Goal: Task Accomplishment & Management: Manage account settings

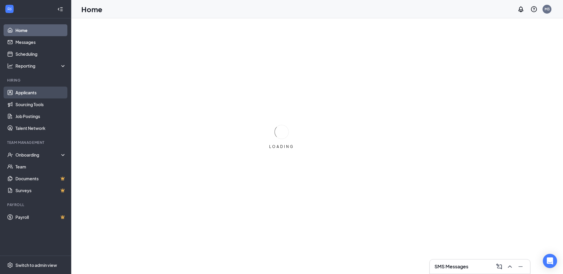
click at [47, 94] on link "Applicants" at bounding box center [40, 93] width 51 height 12
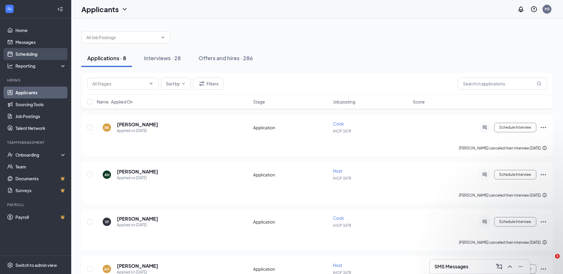
click at [38, 55] on link "Scheduling" at bounding box center [40, 54] width 51 height 12
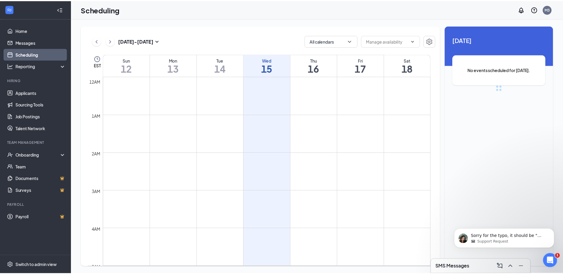
scroll to position [292, 0]
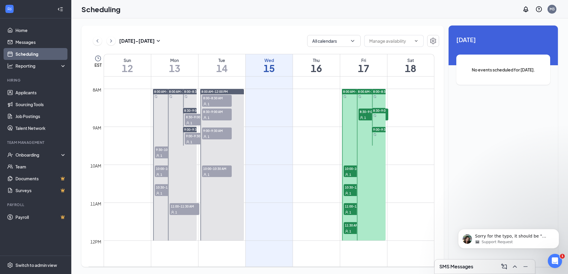
drag, startPoint x: 208, startPoint y: 102, endPoint x: 212, endPoint y: 107, distance: 5.9
click at [208, 102] on div "1" at bounding box center [217, 104] width 30 height 6
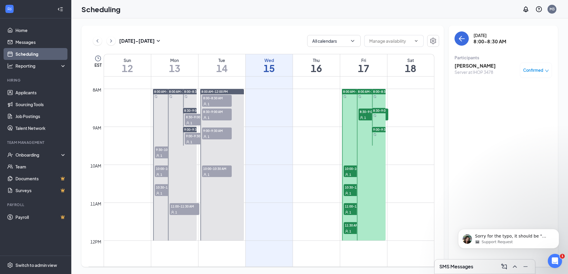
click at [216, 114] on span "8:30-9:00 AM" at bounding box center [217, 112] width 30 height 6
click at [221, 134] on div "1" at bounding box center [217, 137] width 30 height 6
click at [223, 174] on div "1" at bounding box center [217, 175] width 30 height 6
click at [194, 120] on div "1" at bounding box center [200, 123] width 30 height 6
click at [195, 134] on span "9:00-9:30 AM" at bounding box center [200, 136] width 30 height 6
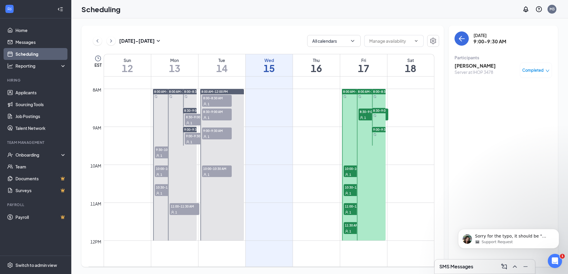
click at [160, 153] on div "1" at bounding box center [170, 156] width 30 height 6
click at [163, 170] on span "10:00-10:30 AM" at bounding box center [170, 169] width 30 height 6
click at [164, 188] on span "10:30-11:00 AM" at bounding box center [170, 187] width 30 height 6
click at [188, 208] on span "11:00-11:30 AM" at bounding box center [185, 206] width 30 height 6
click at [222, 98] on span "8:00-8:30 AM" at bounding box center [217, 98] width 30 height 6
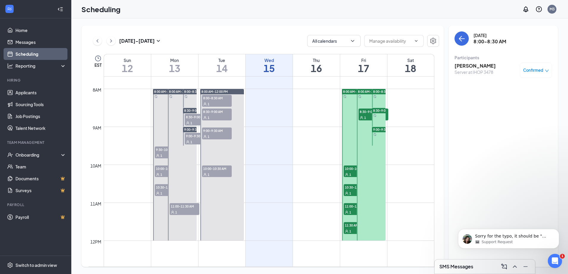
click at [226, 110] on span "8:30-9:00 AM" at bounding box center [217, 112] width 30 height 6
click at [221, 137] on div "1" at bounding box center [217, 137] width 30 height 6
click at [225, 168] on span "10:00-10:30 AM" at bounding box center [217, 169] width 30 height 6
click at [57, 153] on div "Onboarding" at bounding box center [38, 155] width 46 height 6
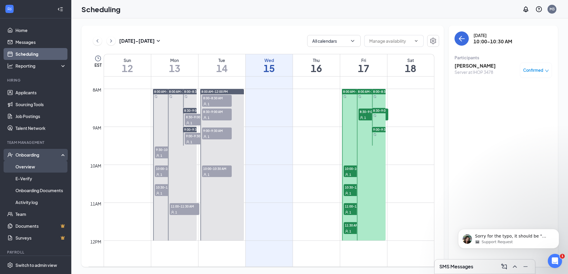
click at [53, 164] on link "Overview" at bounding box center [40, 167] width 51 height 12
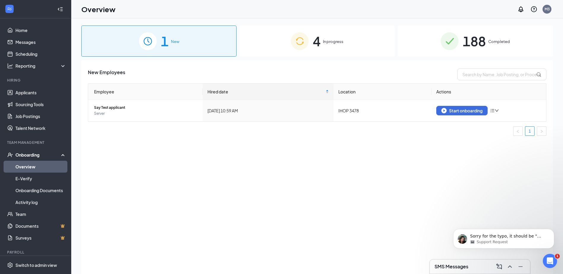
click at [311, 43] on div "4 In progress" at bounding box center [317, 41] width 155 height 31
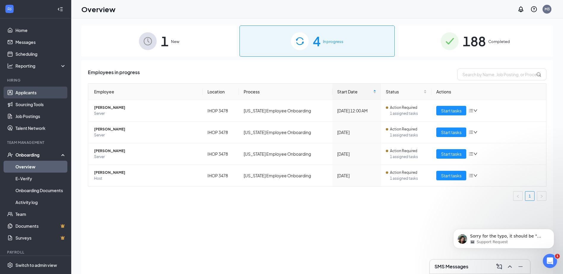
click at [42, 91] on link "Applicants" at bounding box center [40, 93] width 51 height 12
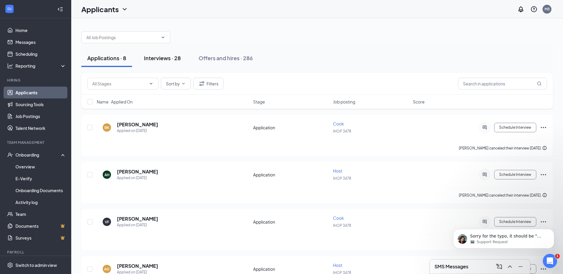
click at [182, 56] on button "Interviews · 28" at bounding box center [162, 58] width 49 height 18
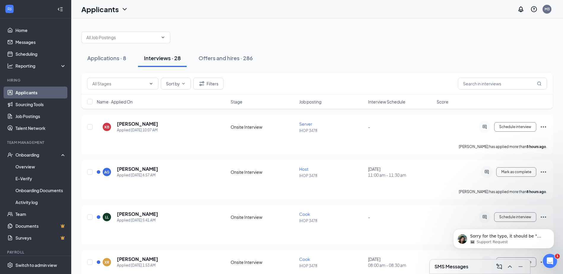
click at [170, 112] on div "Sort by Filters Name · Applied On Stage Job posting Interview Schedule Score" at bounding box center [317, 94] width 472 height 42
click at [211, 69] on div "Applications · 8 Interviews · 28 Offers and hires · 286" at bounding box center [317, 58] width 472 height 30
click at [178, 36] on div at bounding box center [317, 35] width 472 height 18
